Goal: Find specific page/section: Find specific page/section

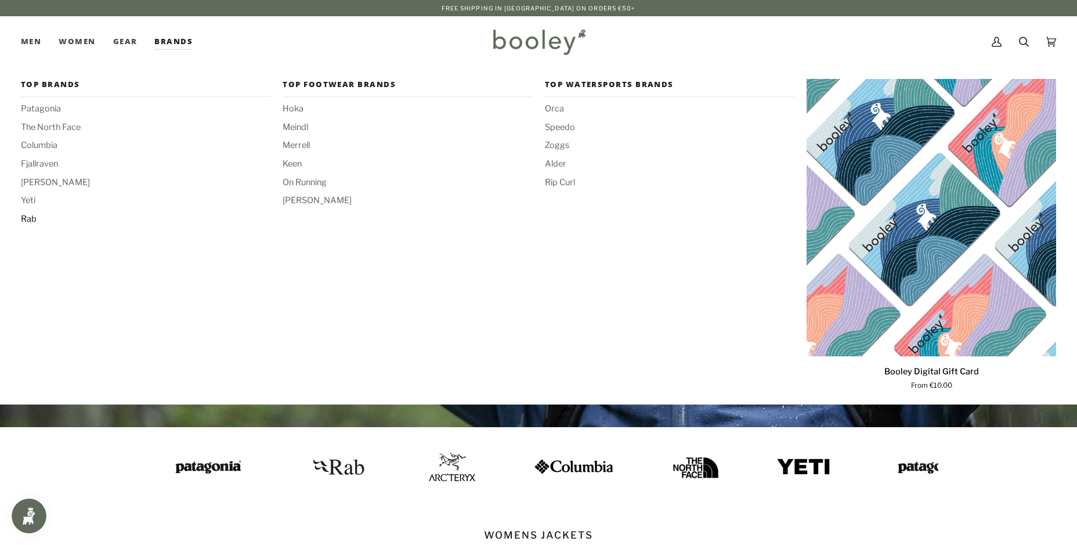
click at [27, 219] on span "Rab" at bounding box center [145, 219] width 249 height 13
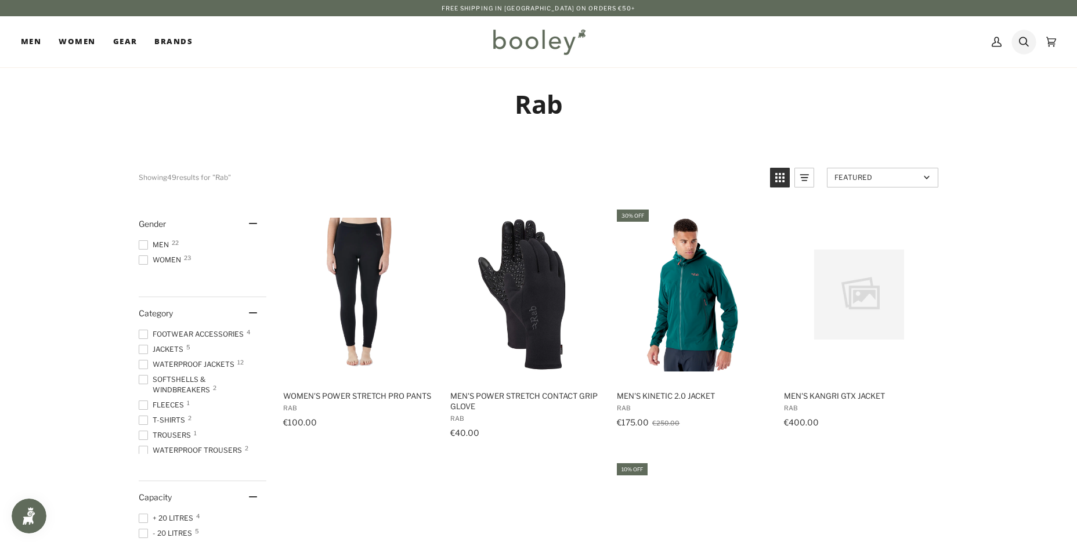
click at [1025, 45] on icon at bounding box center [1024, 42] width 10 height 10
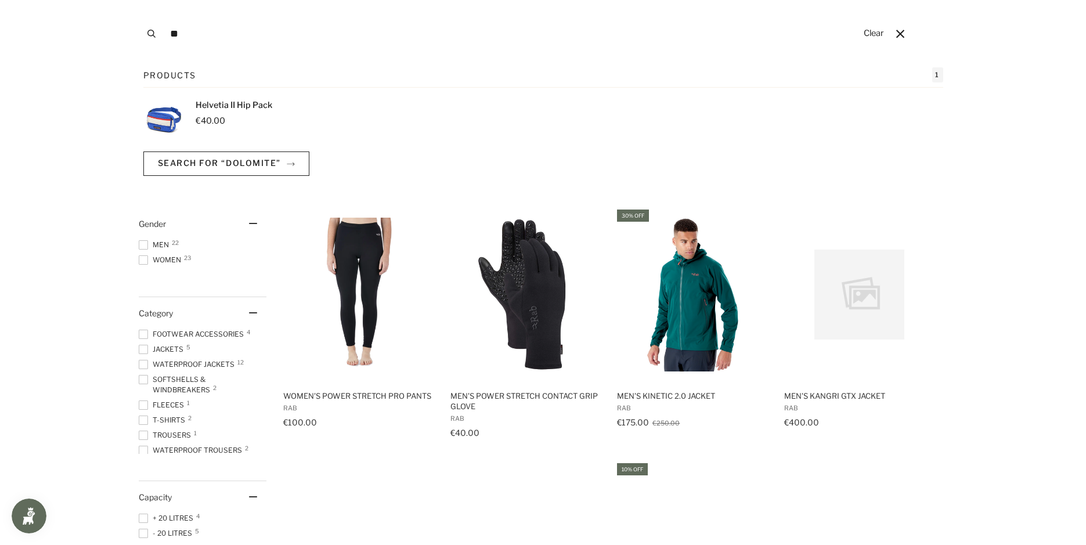
type input "*"
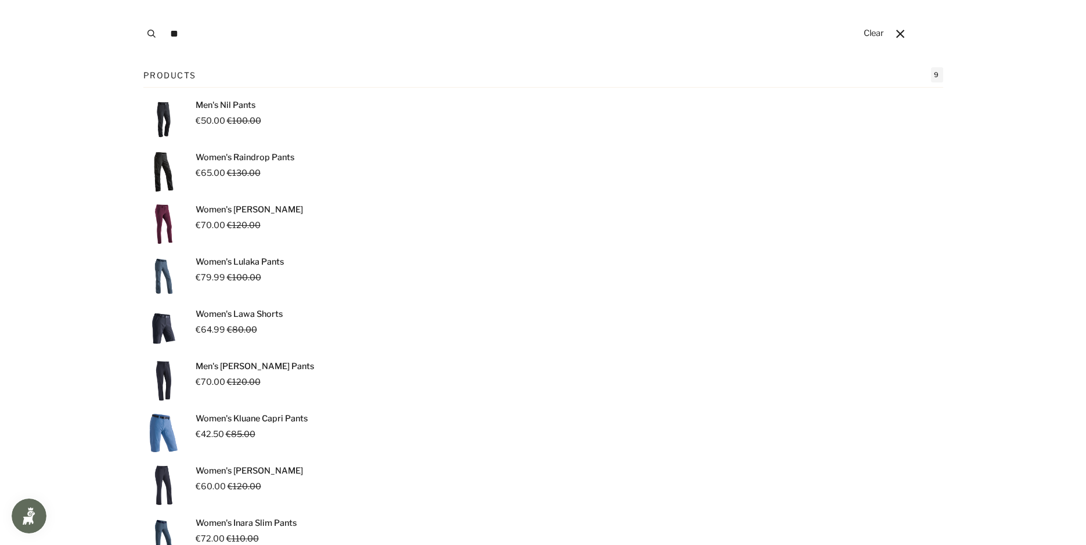
type input "*"
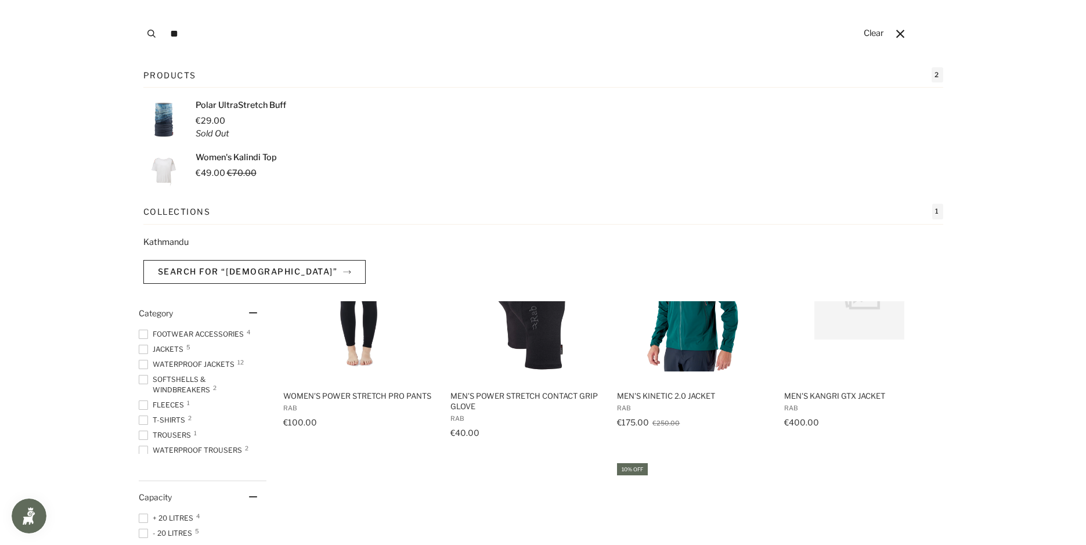
type input "*"
